Goal: Information Seeking & Learning: Compare options

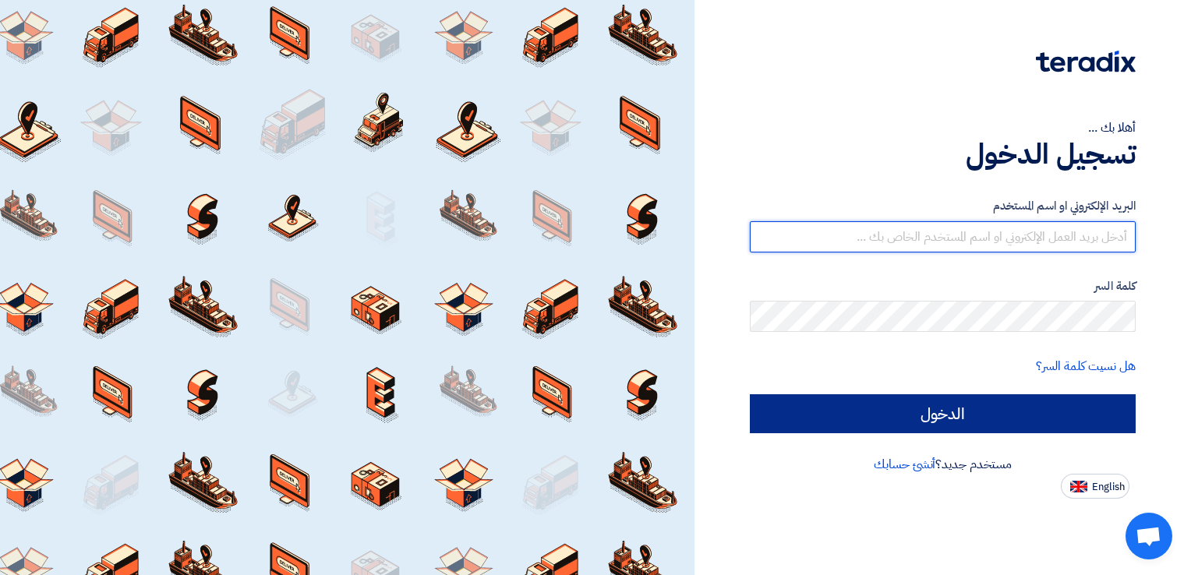
type input "[PERSON_NAME][EMAIL_ADDRESS][DOMAIN_NAME]"
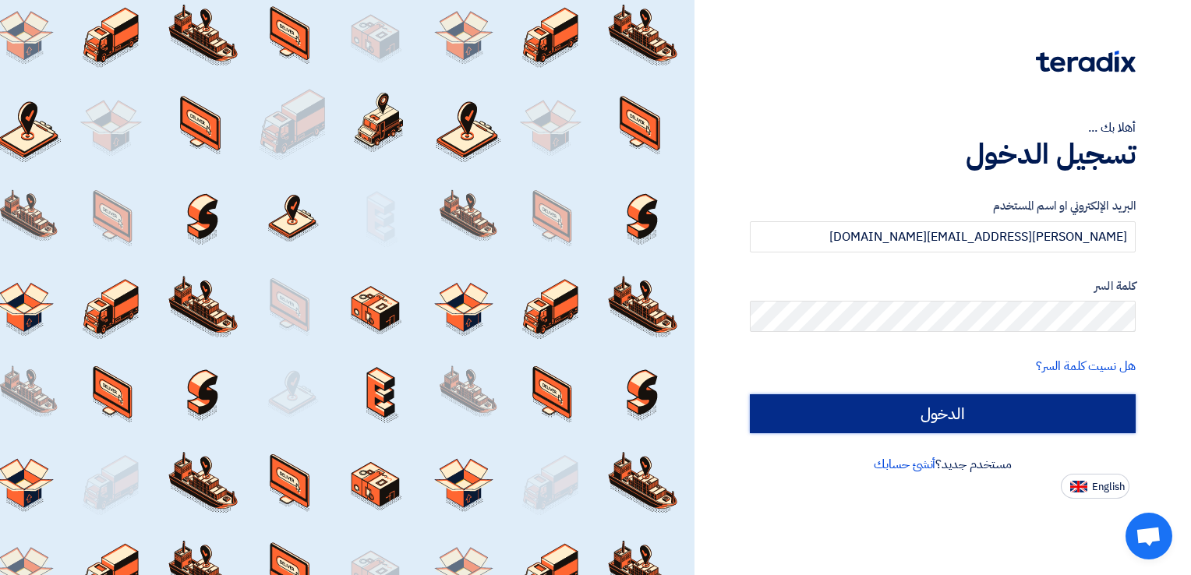
click at [972, 403] on input "الدخول" at bounding box center [943, 413] width 386 height 39
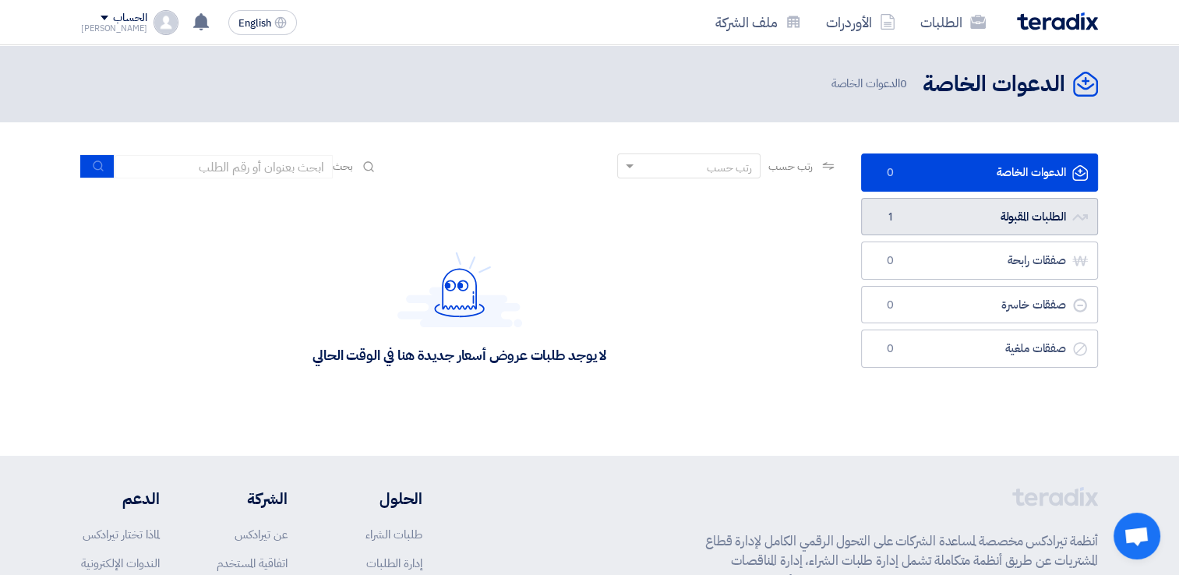
click at [980, 210] on link "الطلبات المقبولة الطلبات المقبولة 1" at bounding box center [979, 217] width 237 height 38
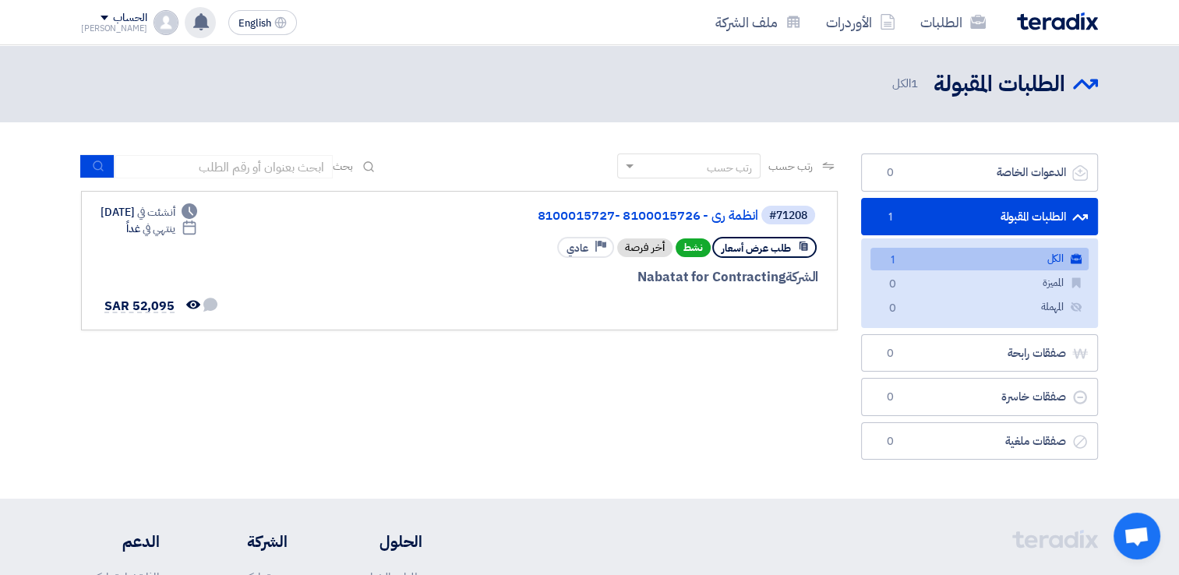
click at [192, 29] on icon at bounding box center [200, 21] width 17 height 17
click at [193, 24] on use at bounding box center [201, 21] width 16 height 17
click at [193, 23] on use at bounding box center [201, 21] width 16 height 17
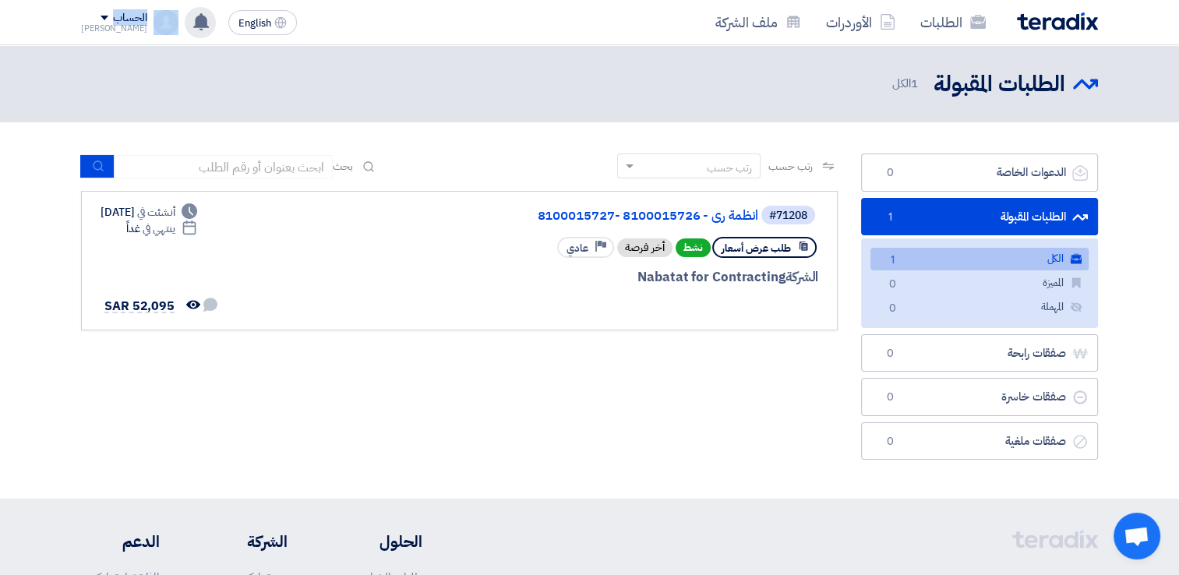
click at [193, 23] on use at bounding box center [201, 21] width 16 height 17
click at [598, 213] on link "انظمة رى - 8100015726 -8100015727" at bounding box center [602, 216] width 312 height 14
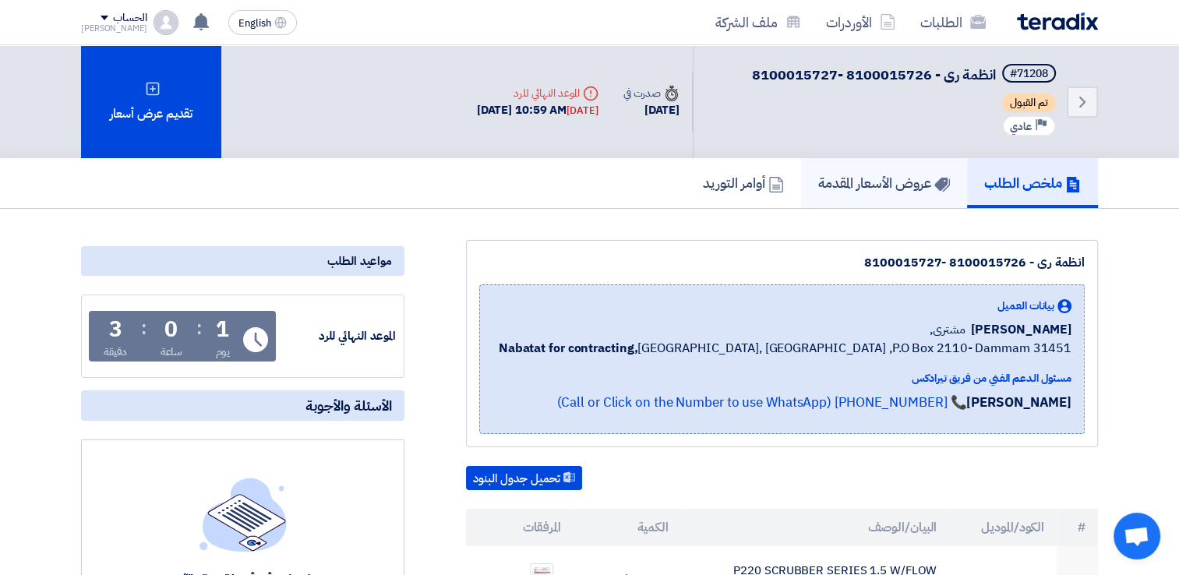
click at [885, 178] on h5 "عروض الأسعار المقدمة" at bounding box center [884, 183] width 132 height 18
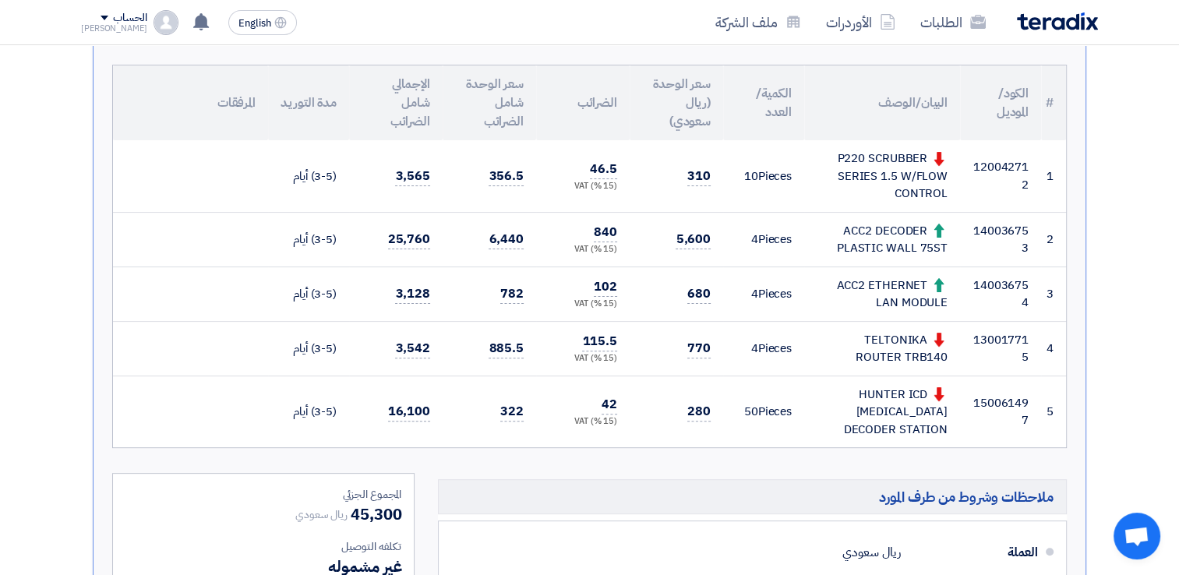
scroll to position [390, 0]
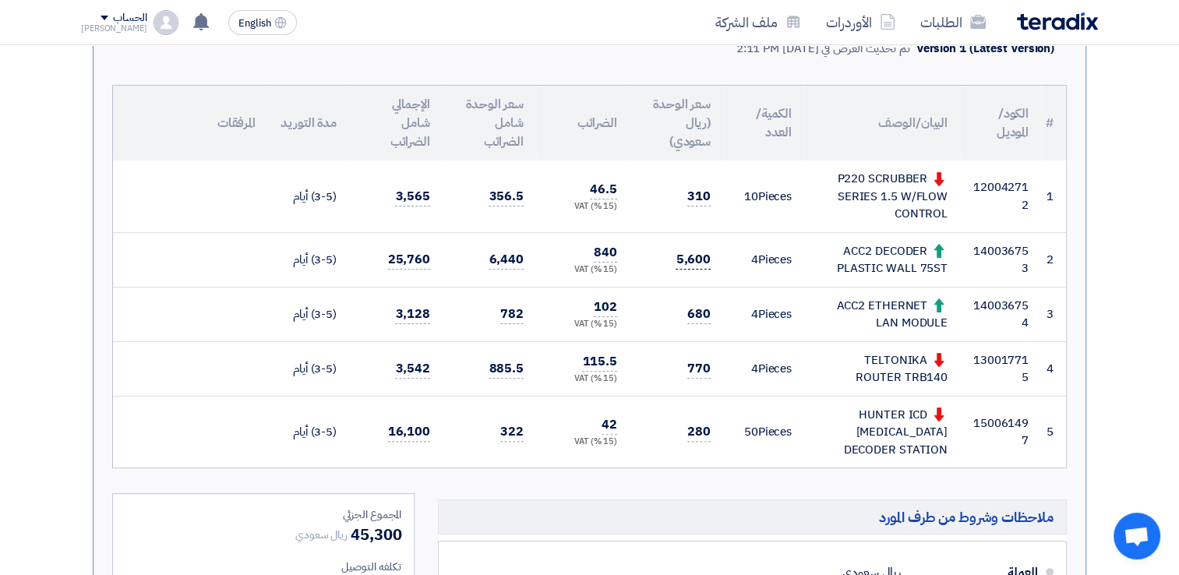
click at [689, 253] on span "5,600" at bounding box center [693, 259] width 35 height 19
click at [687, 254] on span "5,600" at bounding box center [693, 259] width 35 height 19
drag, startPoint x: 687, startPoint y: 254, endPoint x: 695, endPoint y: 313, distance: 59.7
click at [695, 313] on span "680" at bounding box center [698, 314] width 23 height 19
click at [693, 312] on span "680" at bounding box center [698, 314] width 23 height 19
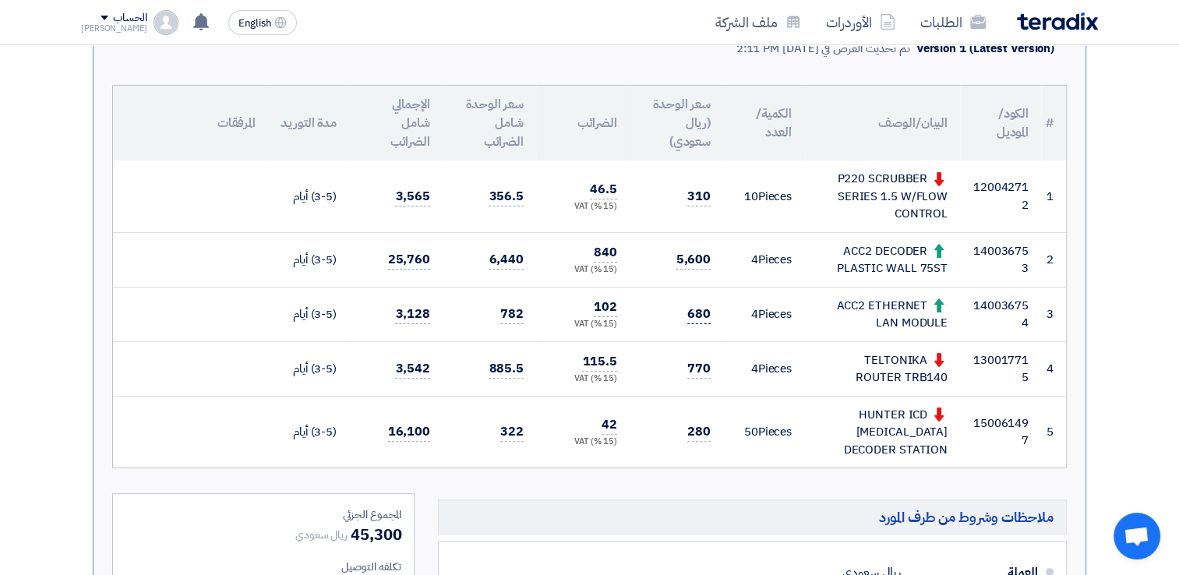
click at [693, 312] on span "680" at bounding box center [698, 314] width 23 height 19
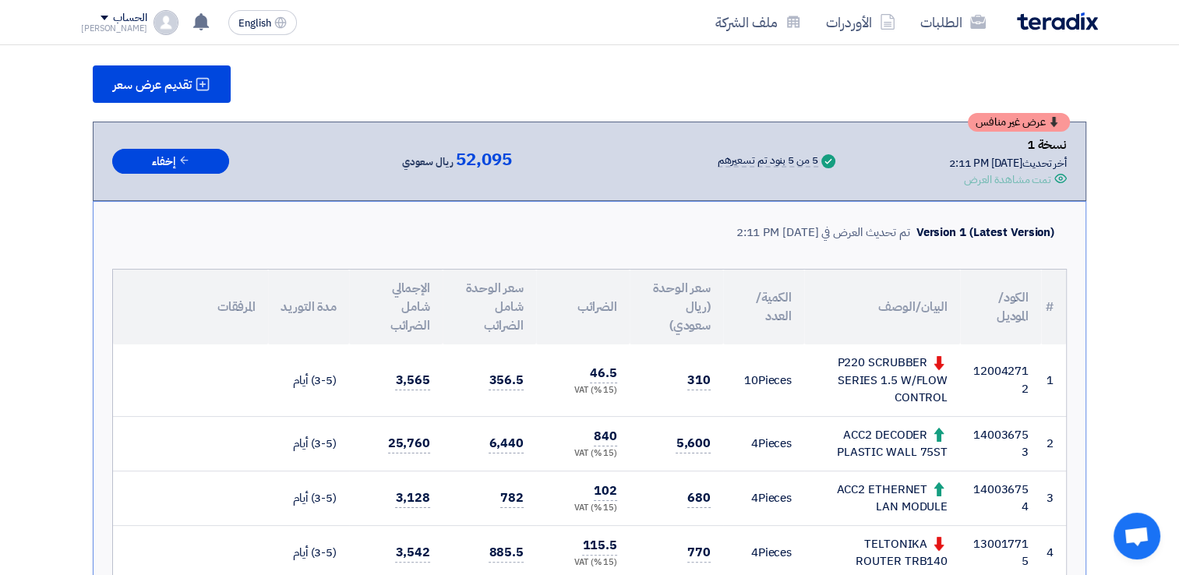
scroll to position [234, 0]
